Goal: Use online tool/utility: Utilize a website feature to perform a specific function

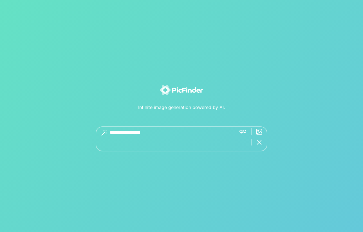
type textarea "**********"
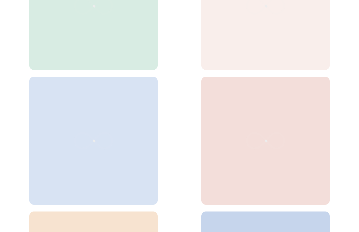
scroll to position [233, 0]
